Goal: Navigation & Orientation: Find specific page/section

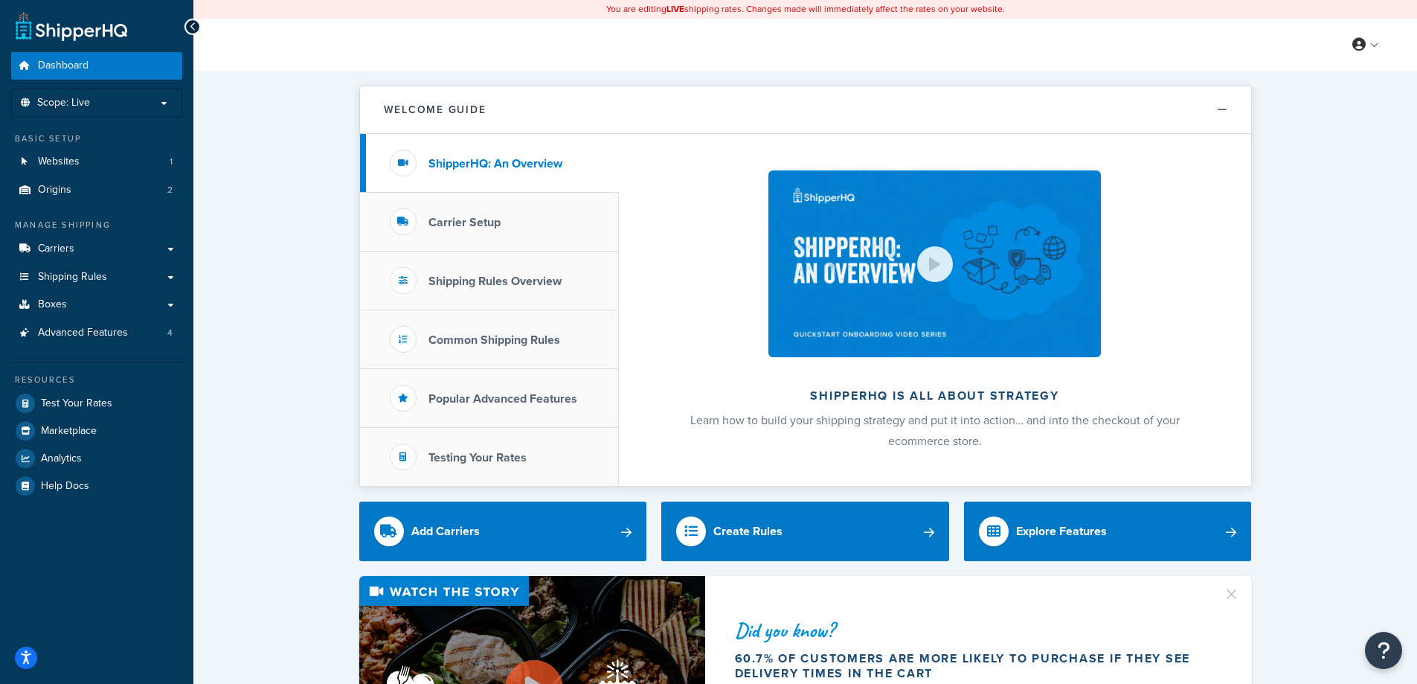
click at [170, 254] on link "Carriers" at bounding box center [96, 249] width 171 height 28
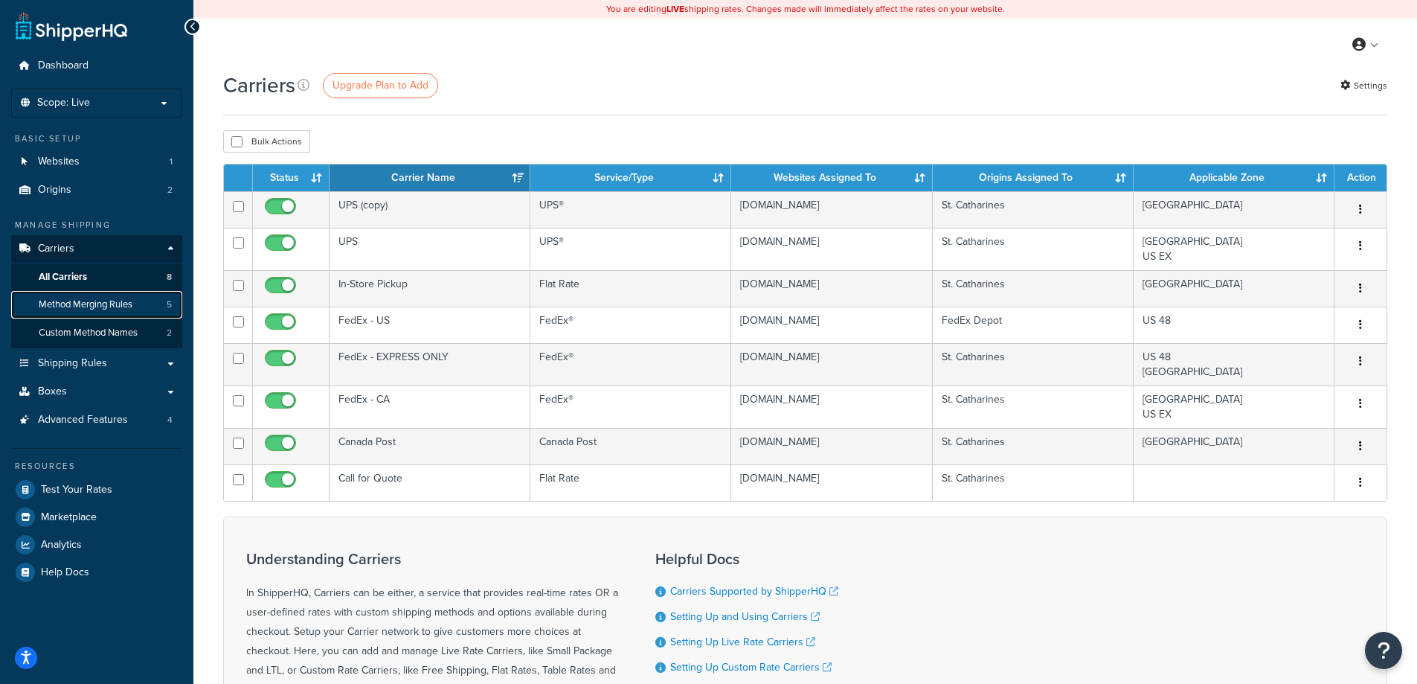
click at [105, 307] on span "Method Merging Rules" at bounding box center [86, 304] width 94 height 13
